Goal: Task Accomplishment & Management: Complete application form

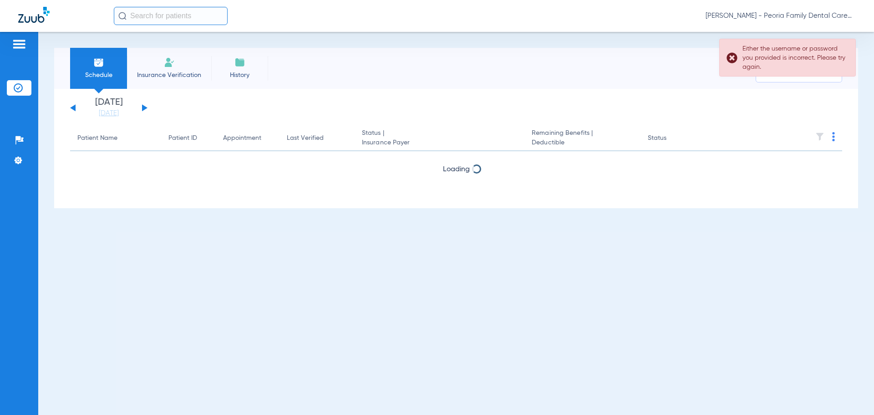
click at [171, 68] on li "Insurance Verification" at bounding box center [169, 68] width 84 height 41
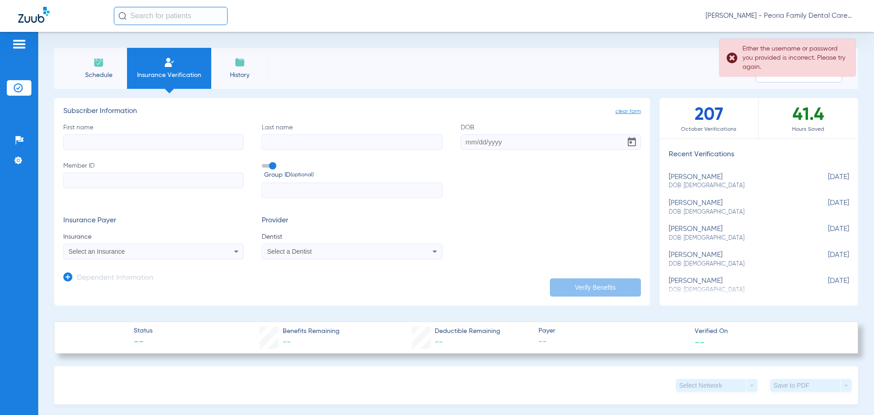
drag, startPoint x: 156, startPoint y: 132, endPoint x: 150, endPoint y: 139, distance: 8.7
click at [155, 133] on label "First name" at bounding box center [153, 136] width 180 height 27
click at [155, 134] on input "First name" at bounding box center [153, 141] width 180 height 15
click at [150, 139] on input "First name" at bounding box center [153, 141] width 180 height 15
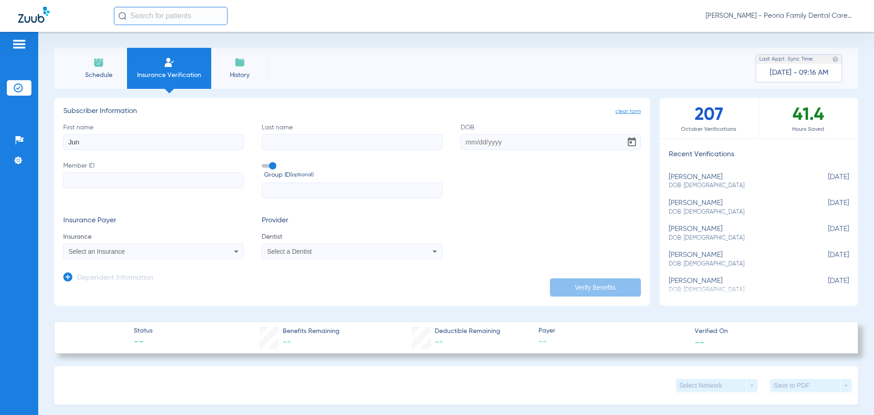
type input "Jun"
type input "[PERSON_NAME]"
click at [461, 140] on input "DOB" at bounding box center [551, 141] width 180 height 15
type input "[DATE]"
click at [691, 175] on div "[PERSON_NAME]: [DEMOGRAPHIC_DATA]" at bounding box center [736, 181] width 135 height 17
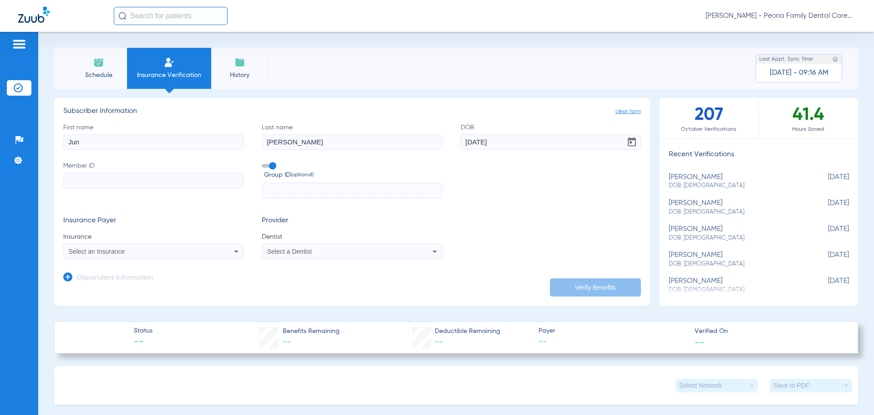
type input "jun"
type input "[PERSON_NAME]"
type input "U39344875"
type input "2490738"
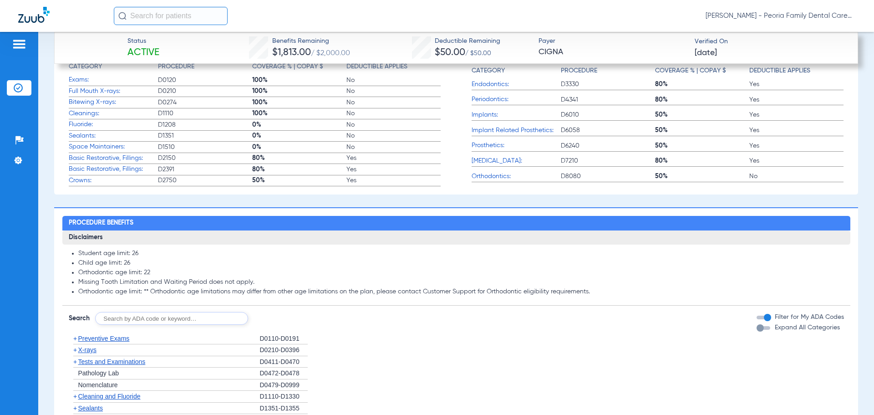
scroll to position [546, 0]
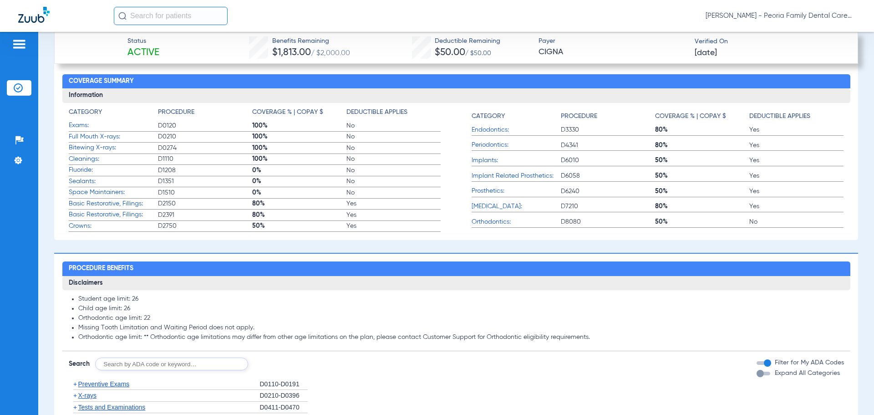
click at [92, 137] on span "Full Mouth X-rays:" at bounding box center [113, 137] width 89 height 10
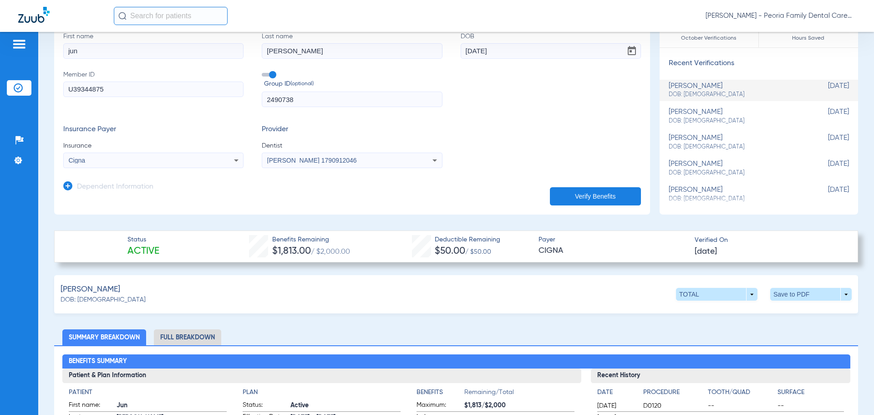
scroll to position [0, 0]
